Goal: Information Seeking & Learning: Learn about a topic

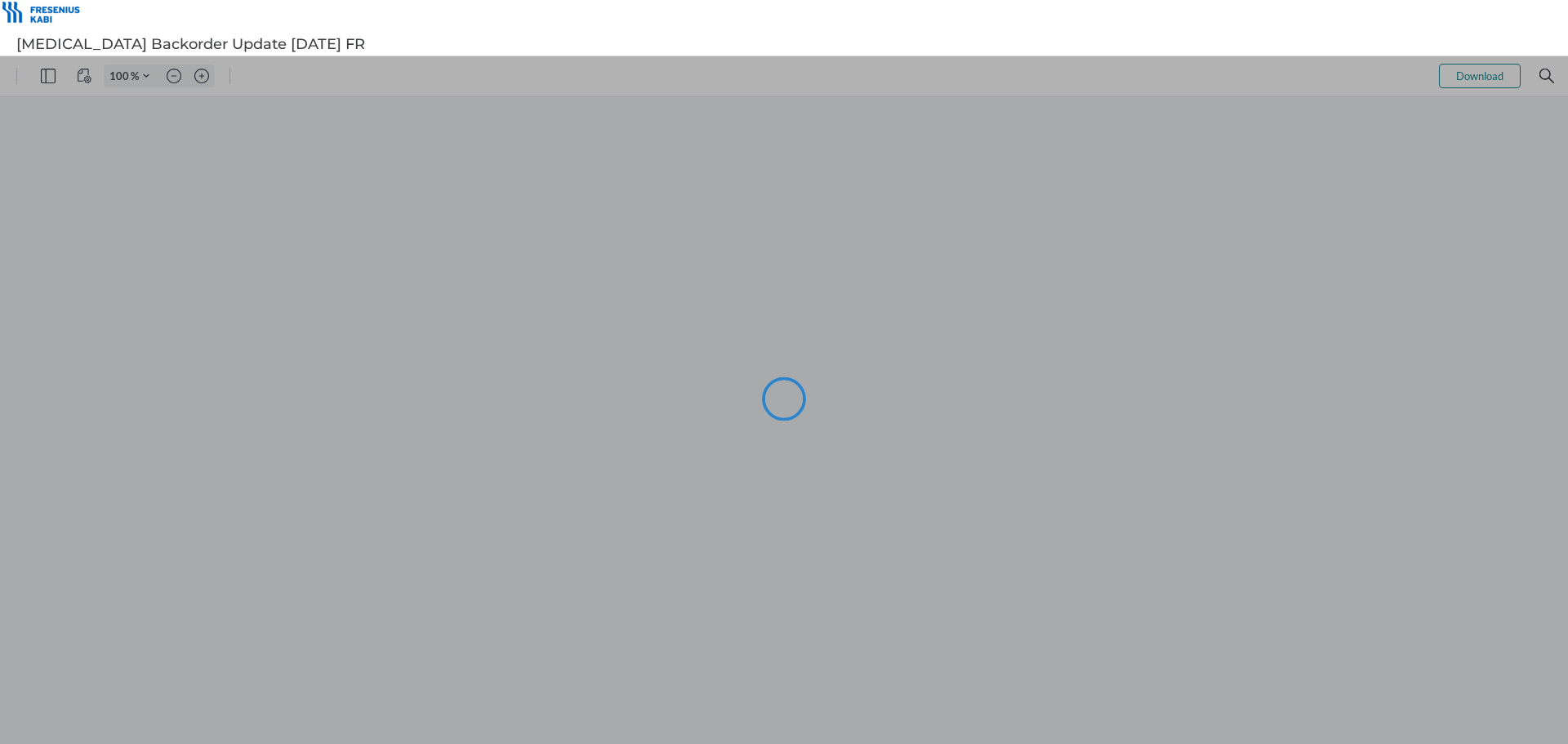
type input "99"
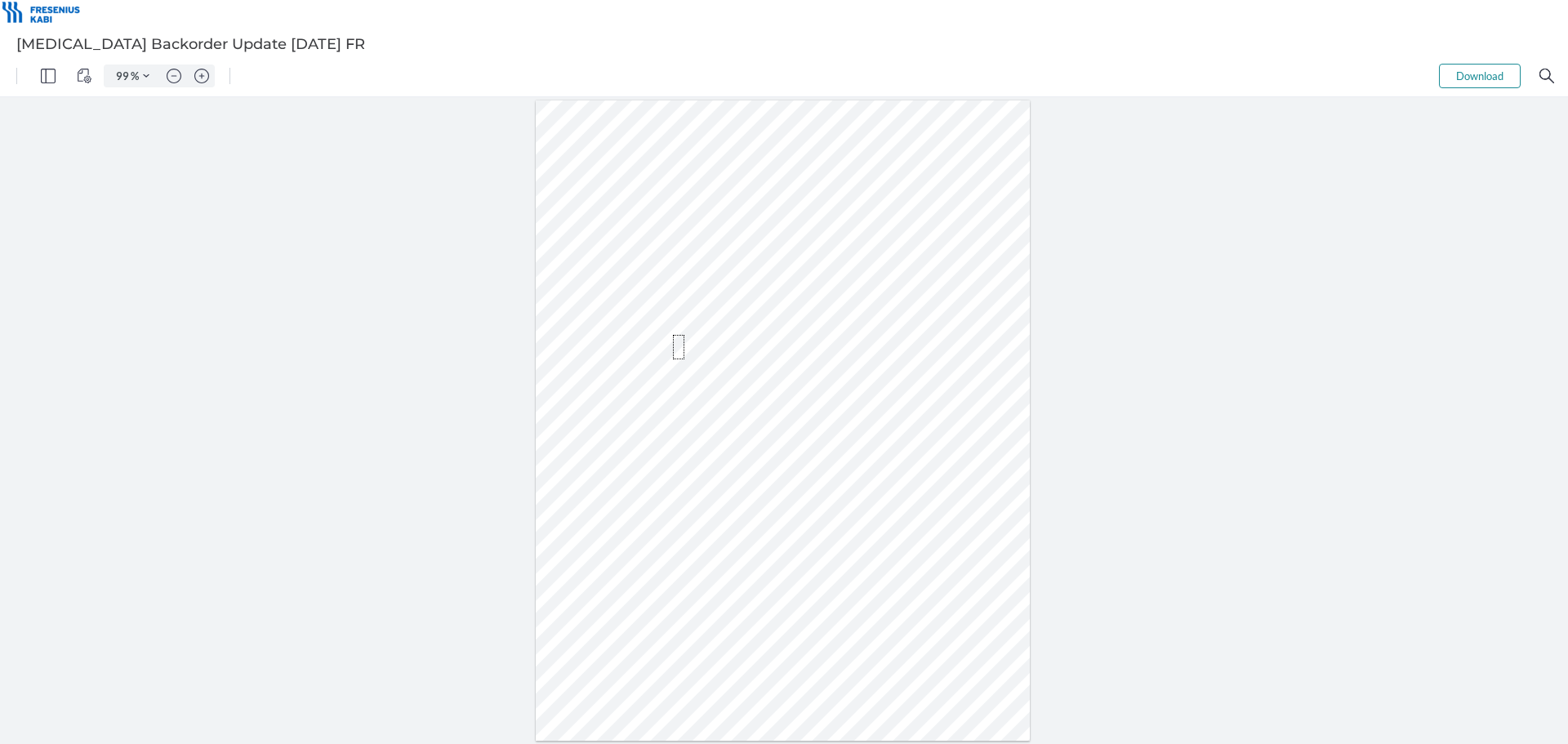
drag, startPoint x: 673, startPoint y: 335, endPoint x: 684, endPoint y: 360, distance: 27.3
click at [684, 360] on div at bounding box center [784, 421] width 495 height 641
drag, startPoint x: 751, startPoint y: 364, endPoint x: 713, endPoint y: 345, distance: 42.5
click at [713, 345] on div at bounding box center [784, 421] width 495 height 641
click at [656, 346] on div at bounding box center [784, 421] width 495 height 641
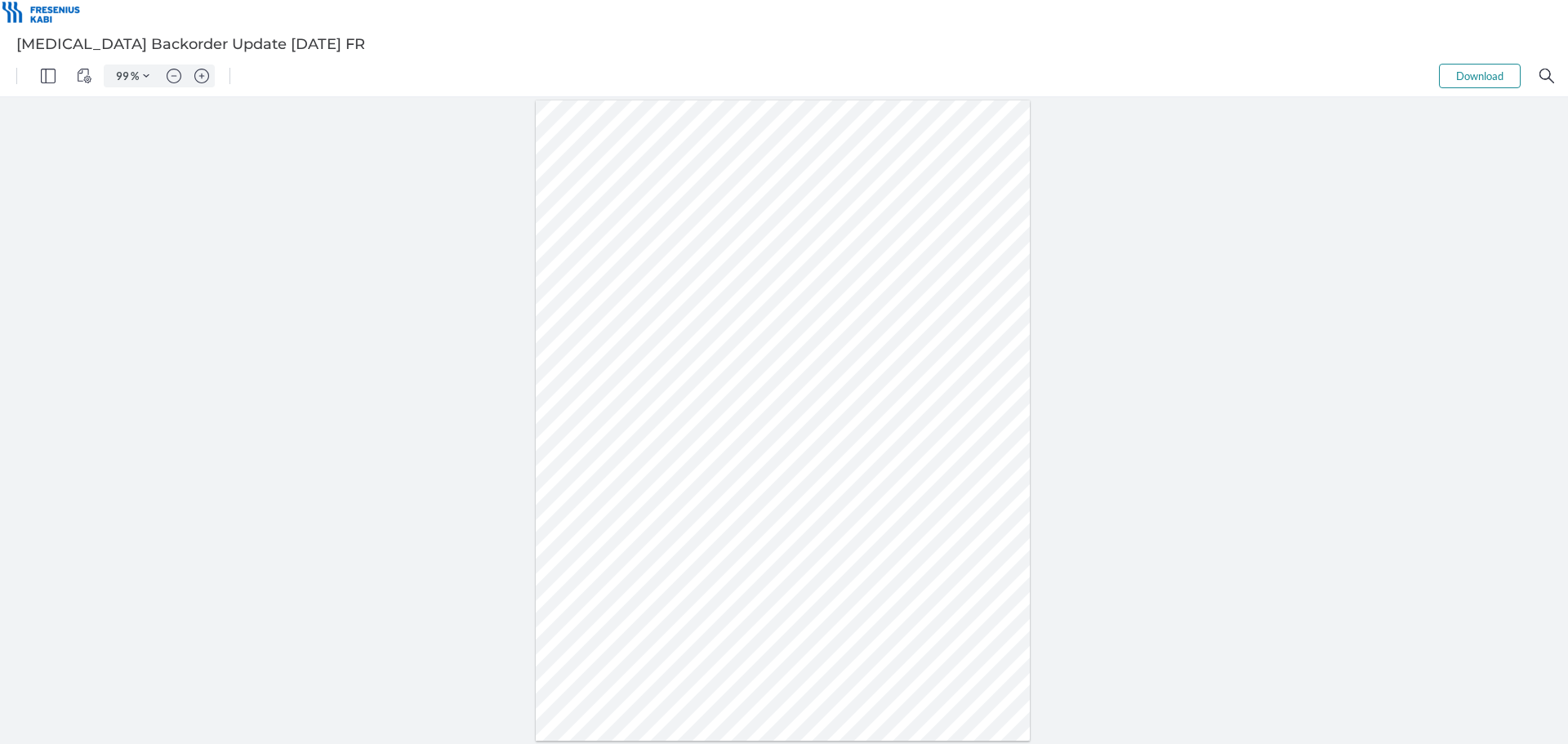
drag, startPoint x: 640, startPoint y: 343, endPoint x: 683, endPoint y: 357, distance: 45.2
click at [683, 357] on div at bounding box center [784, 421] width 495 height 641
click at [791, 365] on div at bounding box center [784, 421] width 495 height 641
drag, startPoint x: 744, startPoint y: 363, endPoint x: 623, endPoint y: 344, distance: 122.5
click at [623, 344] on div at bounding box center [783, 421] width 502 height 646
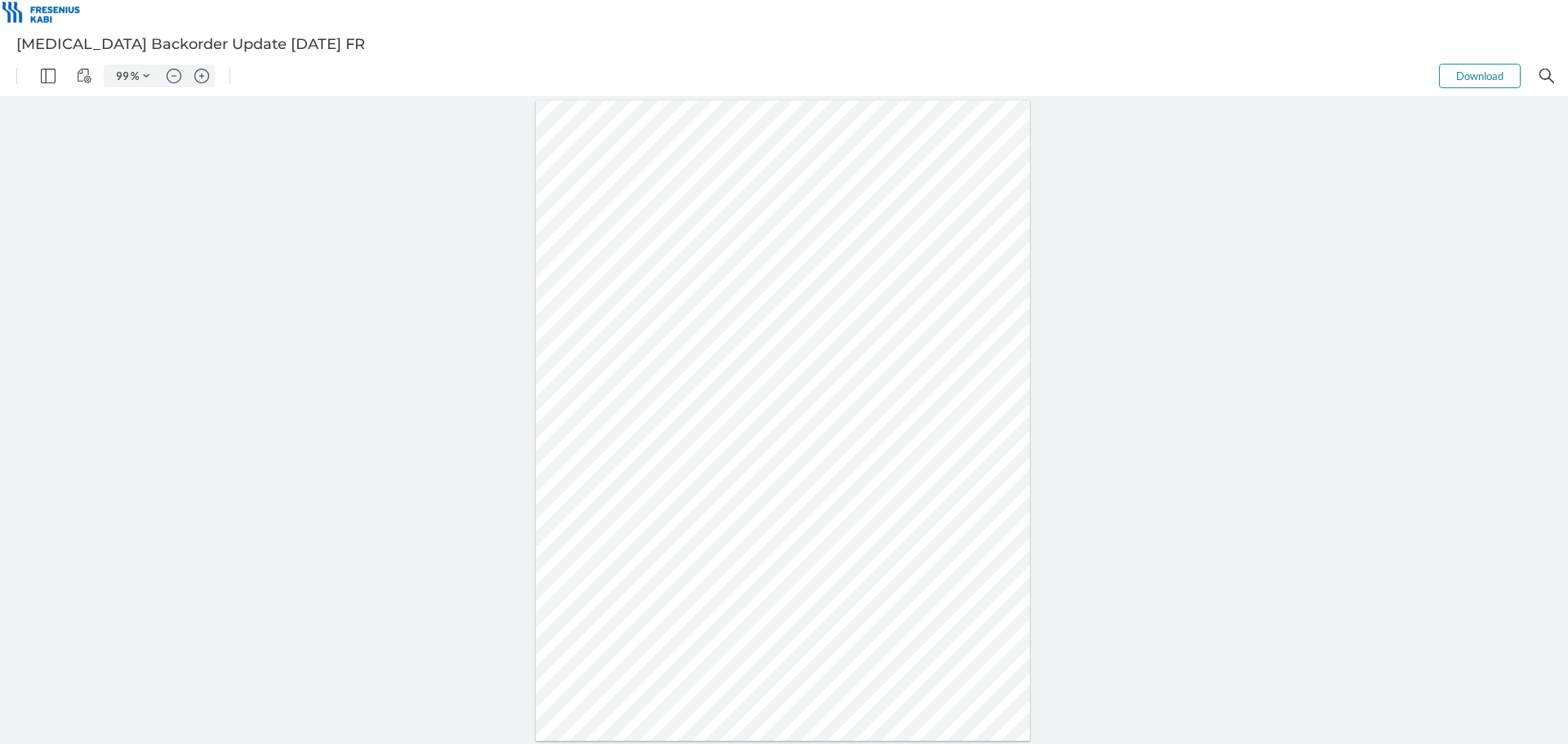
drag, startPoint x: 623, startPoint y: 346, endPoint x: 664, endPoint y: 365, distance: 45.2
click at [664, 365] on div at bounding box center [784, 421] width 495 height 641
drag, startPoint x: 700, startPoint y: 481, endPoint x: 639, endPoint y: 469, distance: 62.2
click at [639, 469] on div at bounding box center [784, 421] width 495 height 641
click at [608, 469] on div at bounding box center [784, 421] width 495 height 641
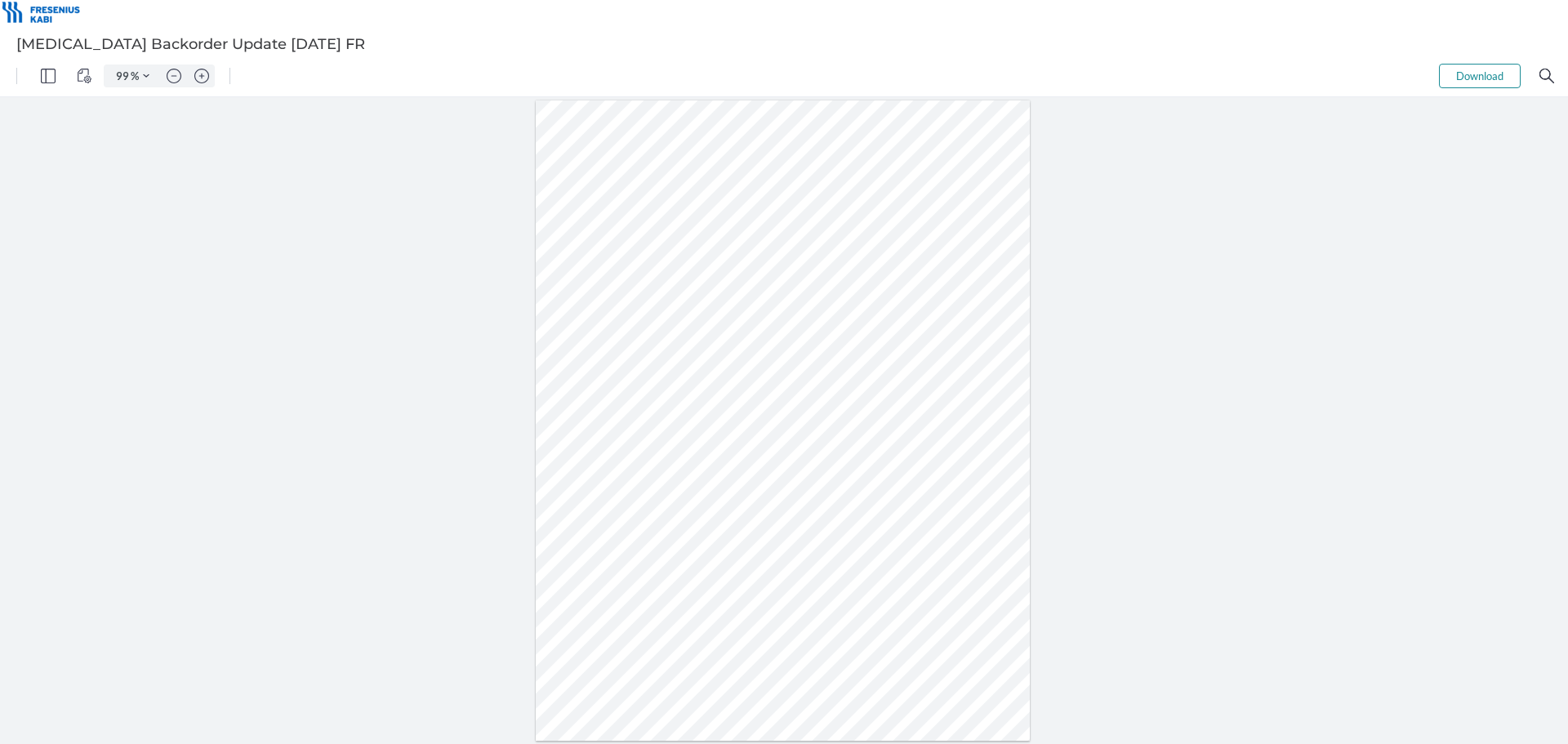
drag, startPoint x: 605, startPoint y: 475, endPoint x: 683, endPoint y: 504, distance: 83.2
click at [683, 504] on div at bounding box center [784, 421] width 495 height 641
click at [748, 507] on div at bounding box center [784, 421] width 495 height 641
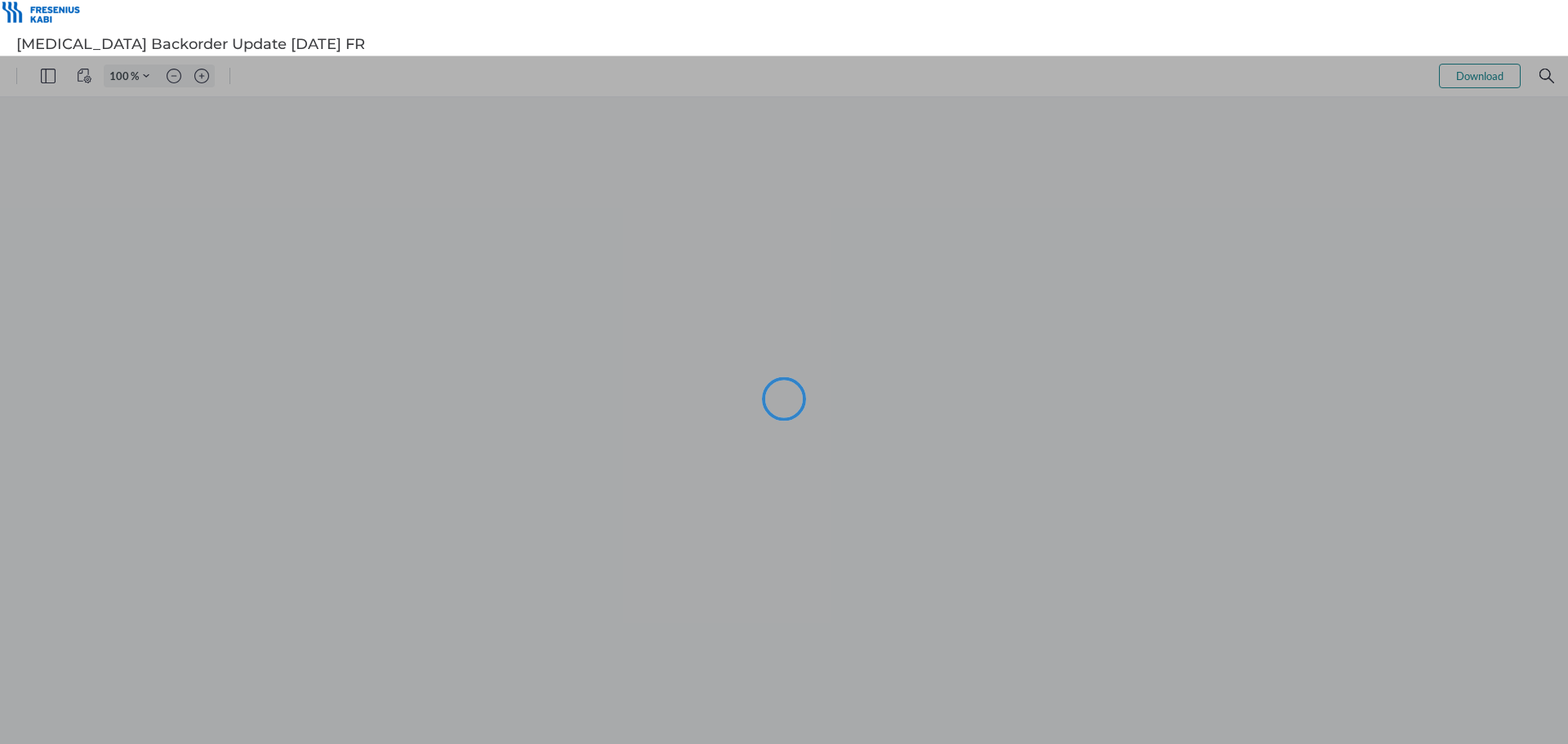
type input "99"
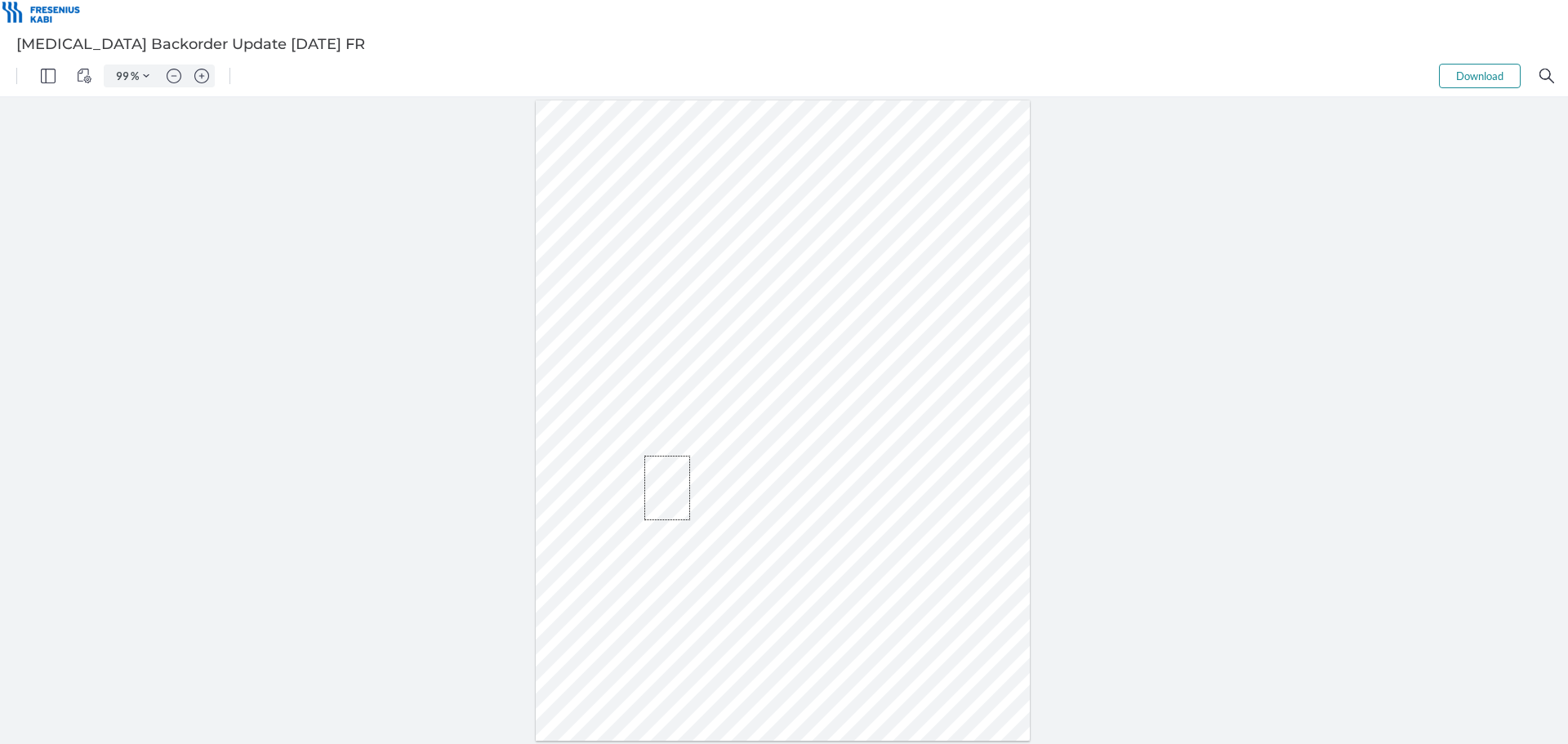
drag, startPoint x: 690, startPoint y: 520, endPoint x: 645, endPoint y: 455, distance: 79.1
click at [645, 455] on div at bounding box center [783, 421] width 502 height 646
drag, startPoint x: 611, startPoint y: 474, endPoint x: 666, endPoint y: 502, distance: 61.7
click at [666, 502] on div at bounding box center [784, 421] width 495 height 641
click at [769, 502] on div at bounding box center [784, 421] width 495 height 641
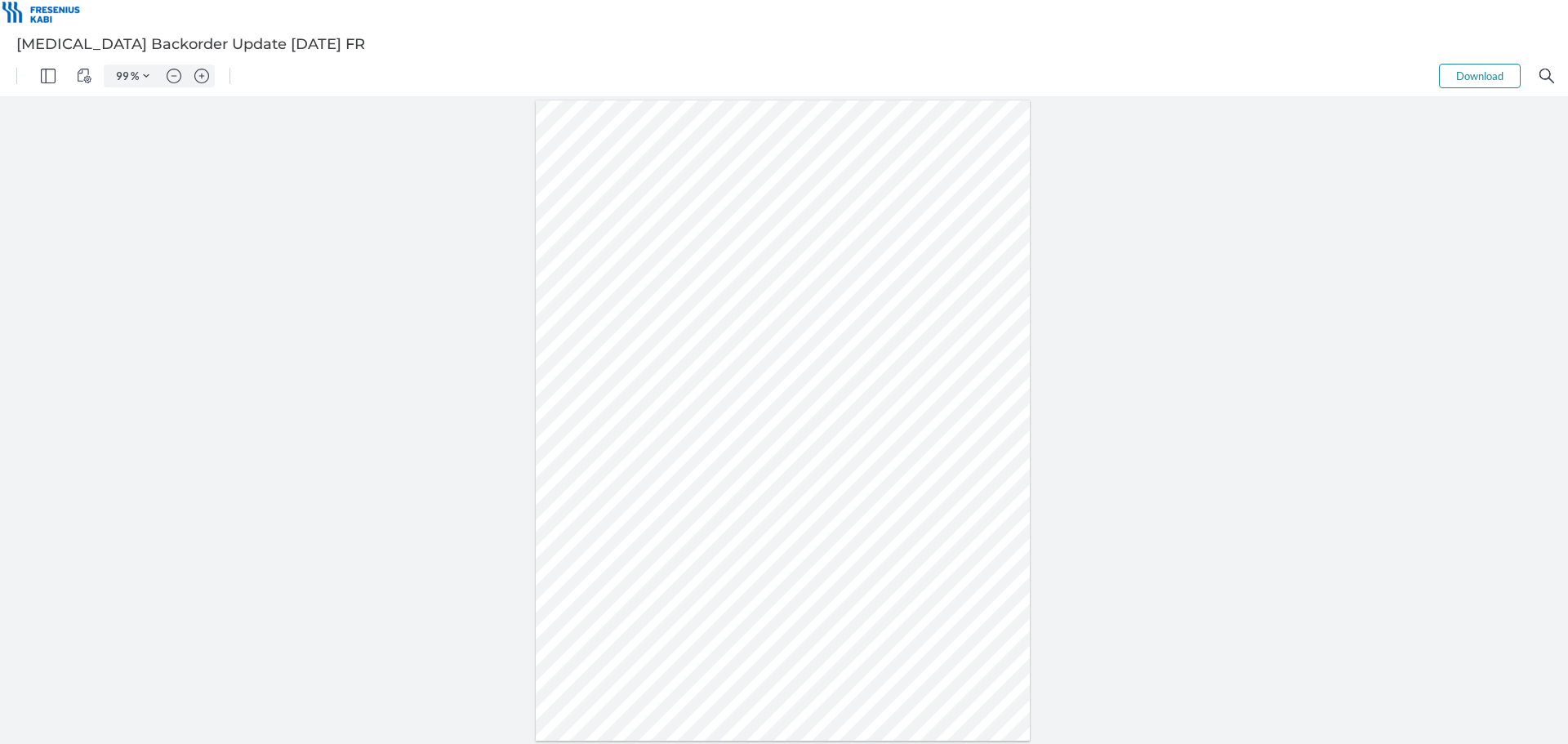
drag, startPoint x: 791, startPoint y: 502, endPoint x: 680, endPoint y: 479, distance: 113.4
click at [680, 479] on div at bounding box center [784, 421] width 495 height 641
click at [635, 473] on div at bounding box center [784, 421] width 495 height 641
click at [775, 483] on div at bounding box center [784, 421] width 495 height 641
click at [861, 505] on div at bounding box center [784, 421] width 495 height 641
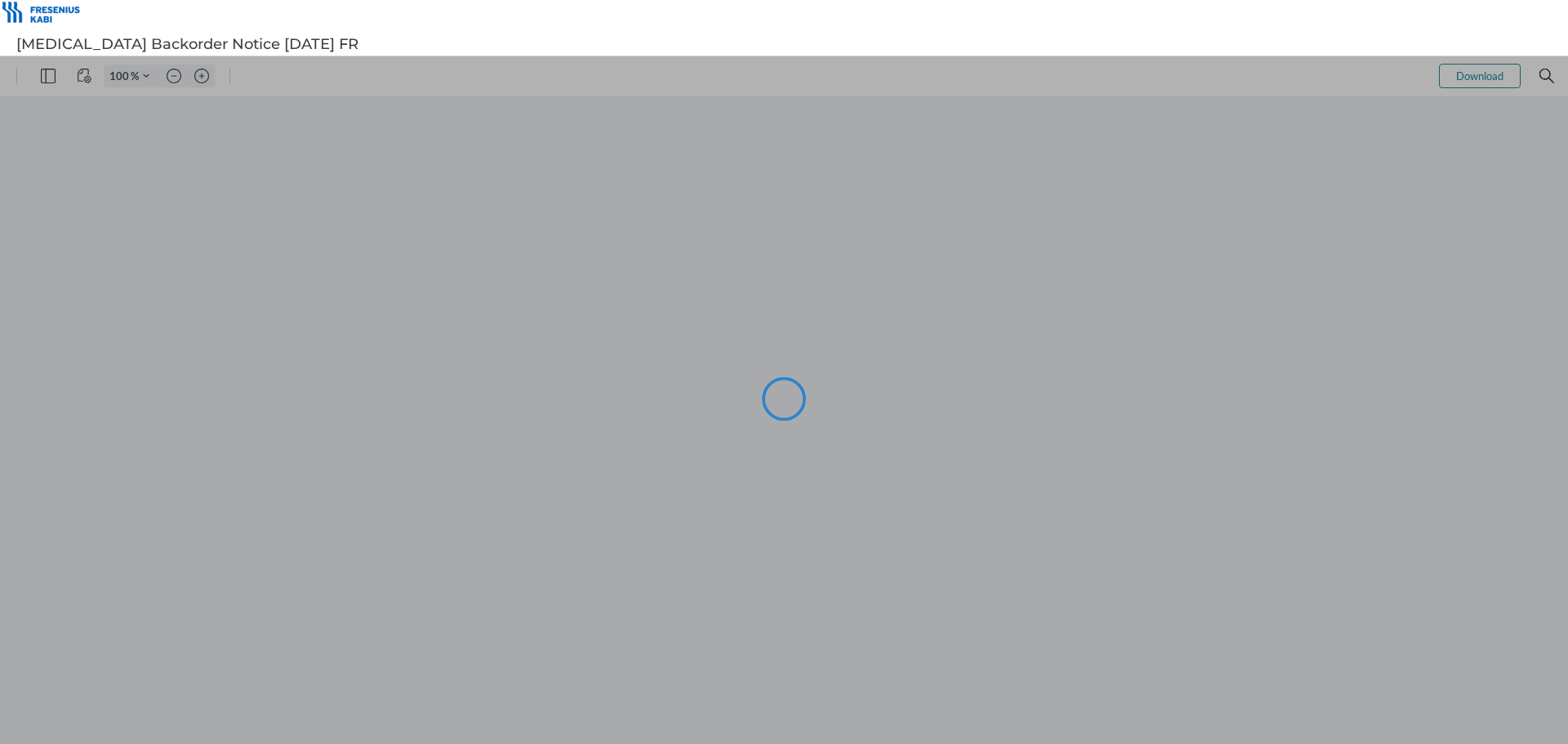
type input "99"
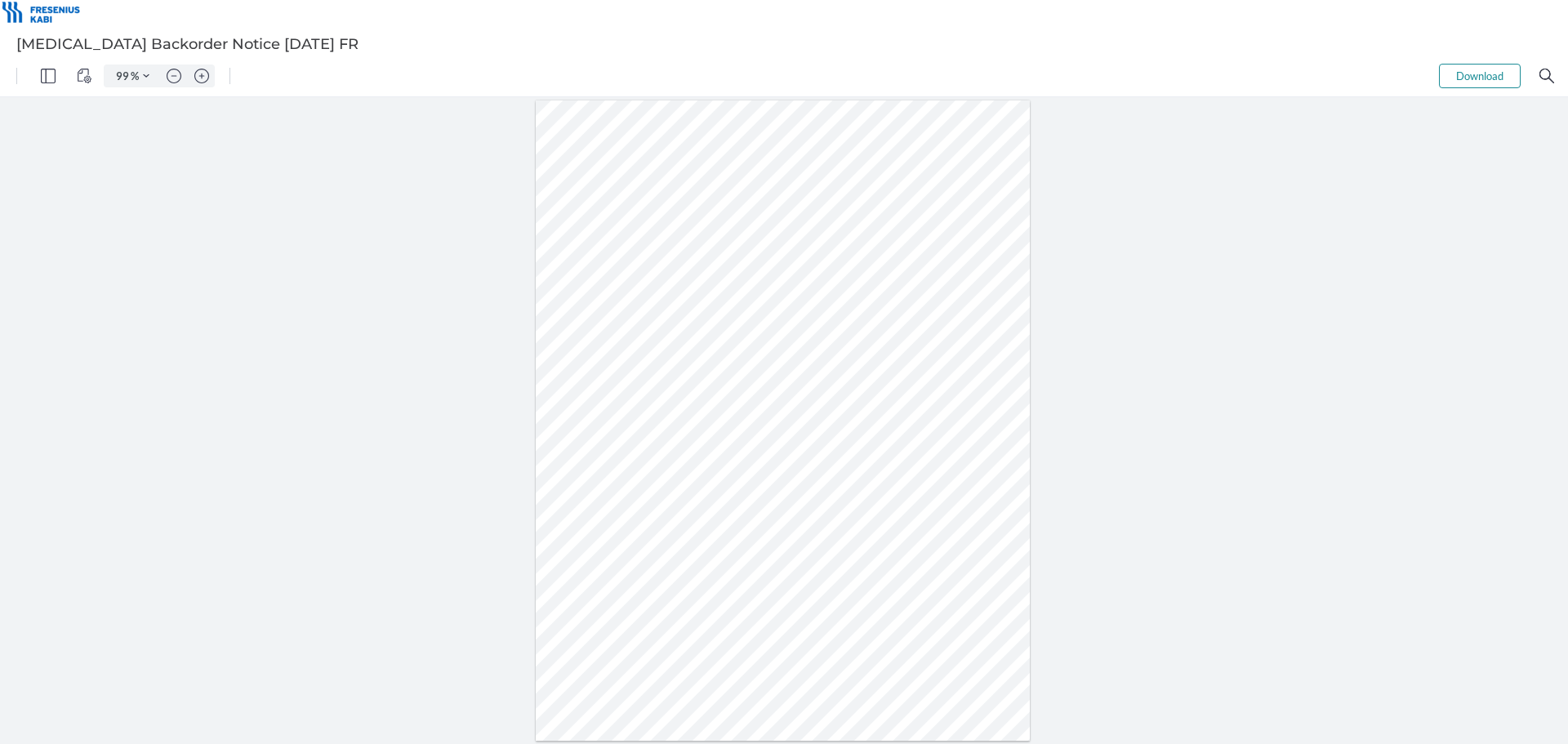
drag, startPoint x: 663, startPoint y: 317, endPoint x: 651, endPoint y: 307, distance: 15.6
click at [651, 307] on div at bounding box center [784, 421] width 495 height 641
click at [618, 305] on div at bounding box center [784, 421] width 495 height 641
drag, startPoint x: 605, startPoint y: 298, endPoint x: 614, endPoint y: 312, distance: 16.6
click at [614, 312] on div at bounding box center [784, 421] width 495 height 641
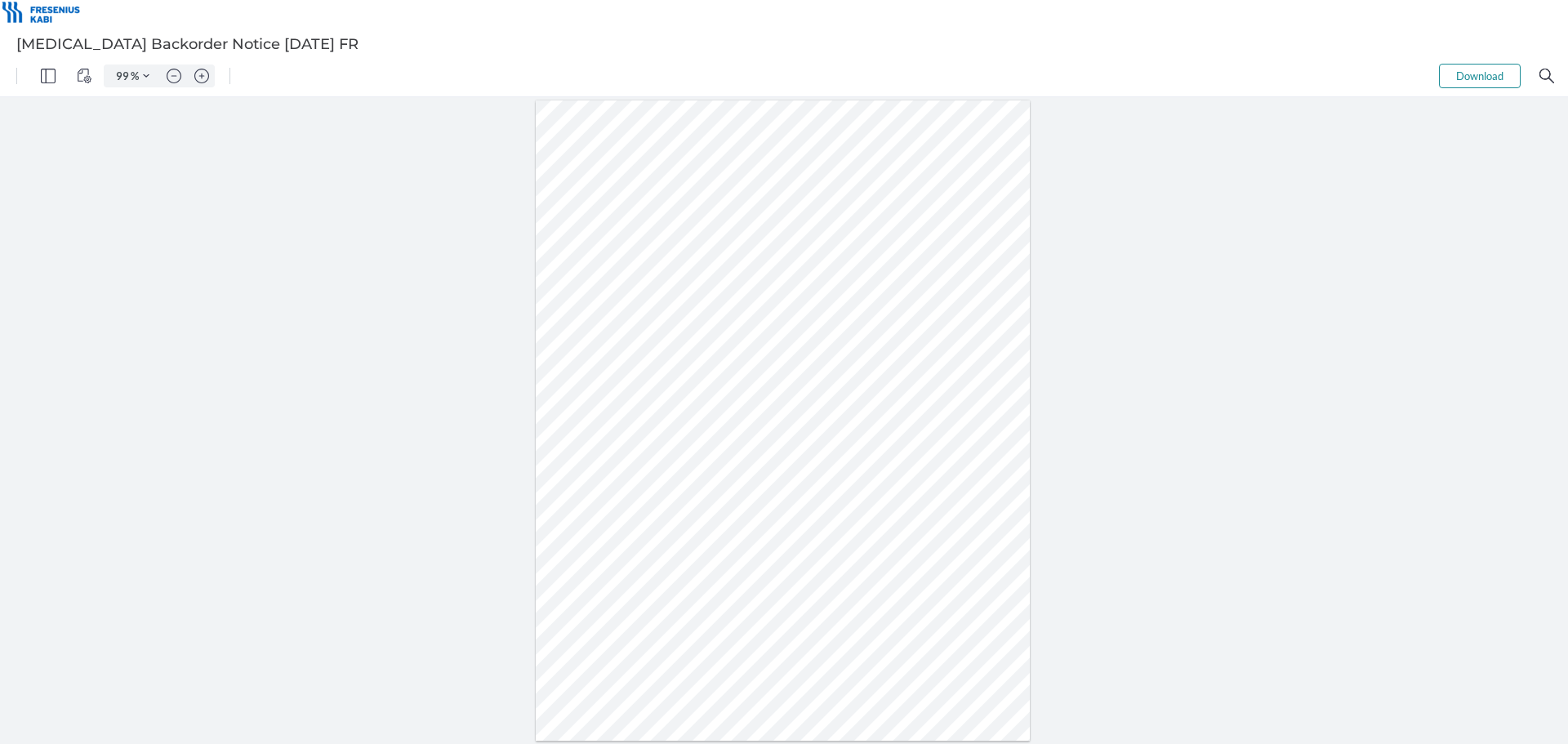
drag, startPoint x: 668, startPoint y: 317, endPoint x: 640, endPoint y: 307, distance: 29.7
click at [640, 307] on div at bounding box center [784, 421] width 495 height 641
